Goal: Check status

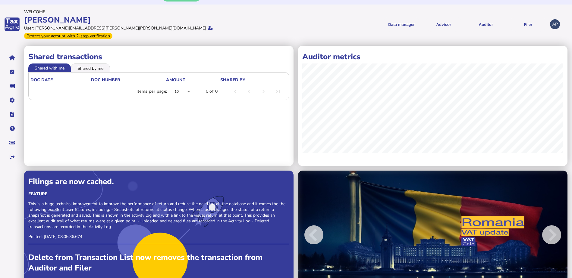
scroll to position [21, 0]
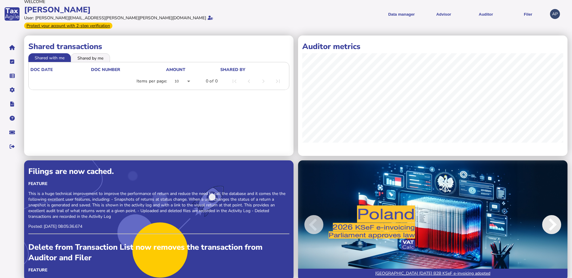
click at [548, 218] on span at bounding box center [551, 224] width 19 height 19
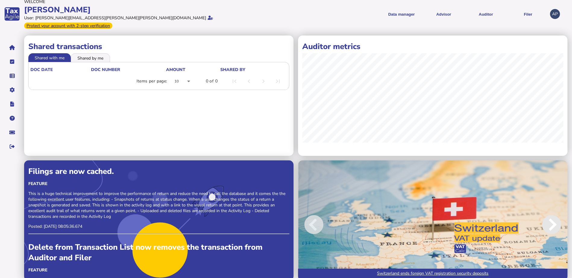
click at [548, 218] on span at bounding box center [551, 224] width 19 height 19
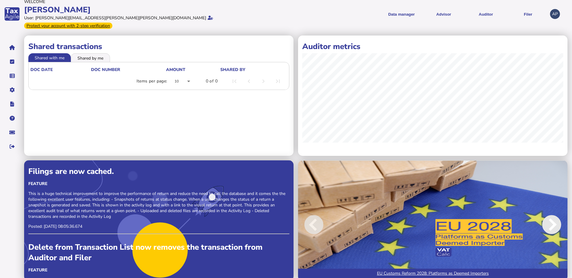
click at [548, 218] on span at bounding box center [551, 224] width 19 height 19
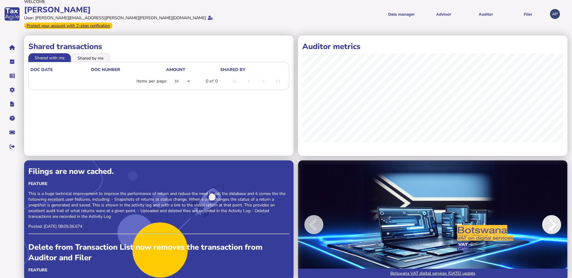
click at [548, 218] on span at bounding box center [551, 224] width 19 height 19
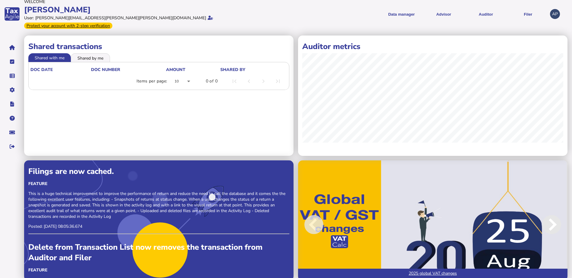
click at [548, 218] on span at bounding box center [551, 224] width 19 height 19
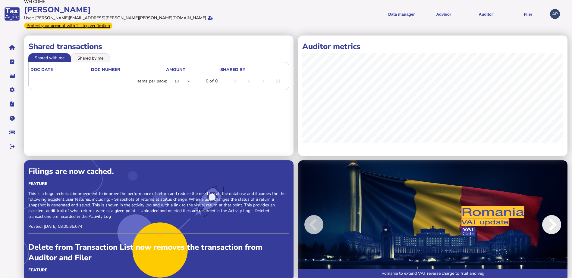
click at [548, 218] on span at bounding box center [551, 224] width 19 height 19
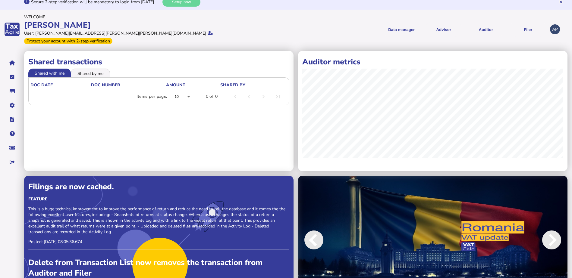
scroll to position [0, 0]
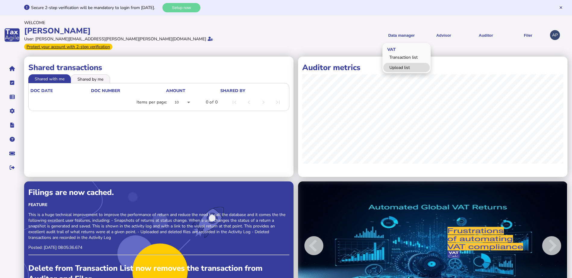
click at [396, 64] on link "Upload list" at bounding box center [406, 67] width 46 height 9
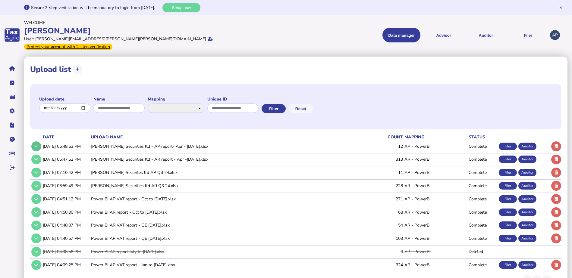
click at [39, 142] on button at bounding box center [36, 147] width 10 height 10
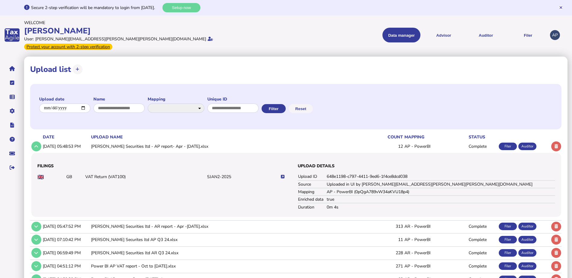
click at [283, 175] on icon at bounding box center [283, 177] width 4 height 4
